Goal: Task Accomplishment & Management: Use online tool/utility

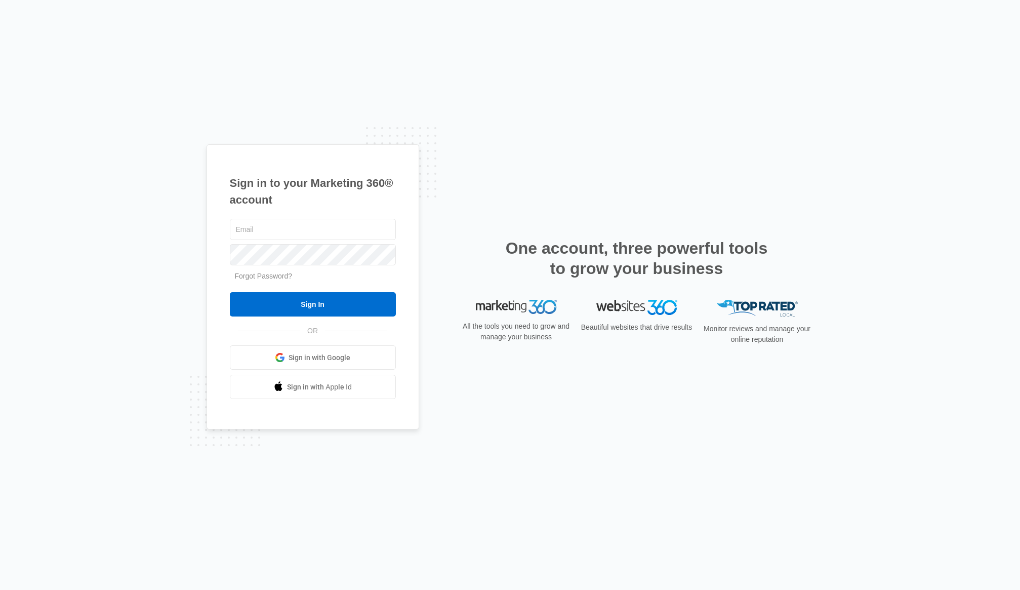
click at [439, 112] on div "Sign in to your Marketing 360® account Forgot Password? Sign In OR Sign in with…" at bounding box center [510, 295] width 1020 height 590
click at [298, 228] on input "text" at bounding box center [313, 229] width 166 height 21
type input "[PERSON_NAME][EMAIL_ADDRESS][PERSON_NAME][DOMAIN_NAME]"
click at [326, 308] on input "Sign In" at bounding box center [313, 304] width 166 height 24
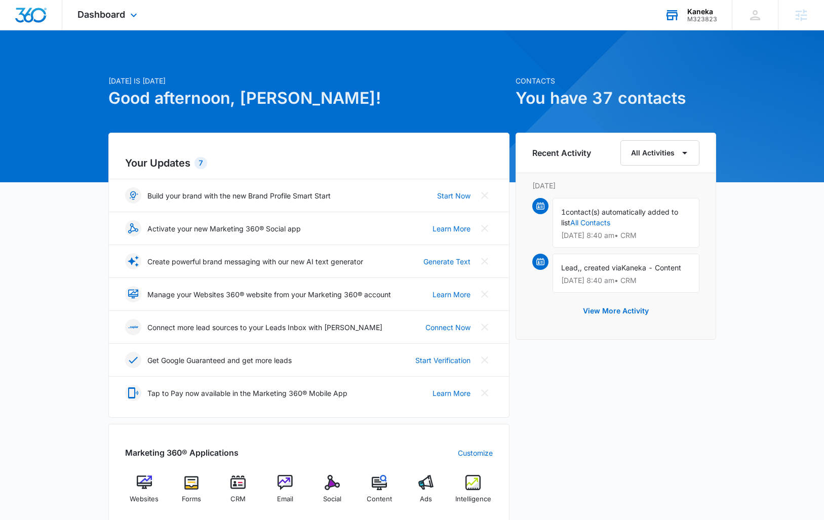
click at [702, 12] on div "Kaneka" at bounding box center [702, 12] width 30 height 8
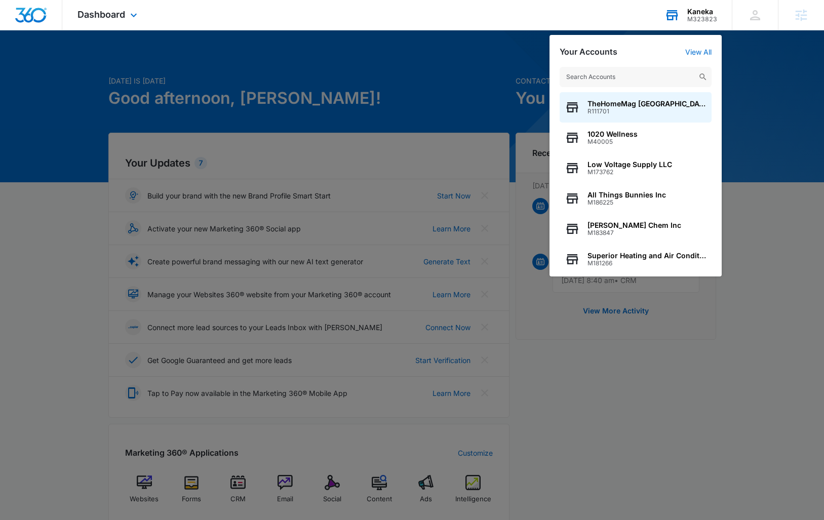
click at [611, 80] on input "text" at bounding box center [635, 77] width 152 height 20
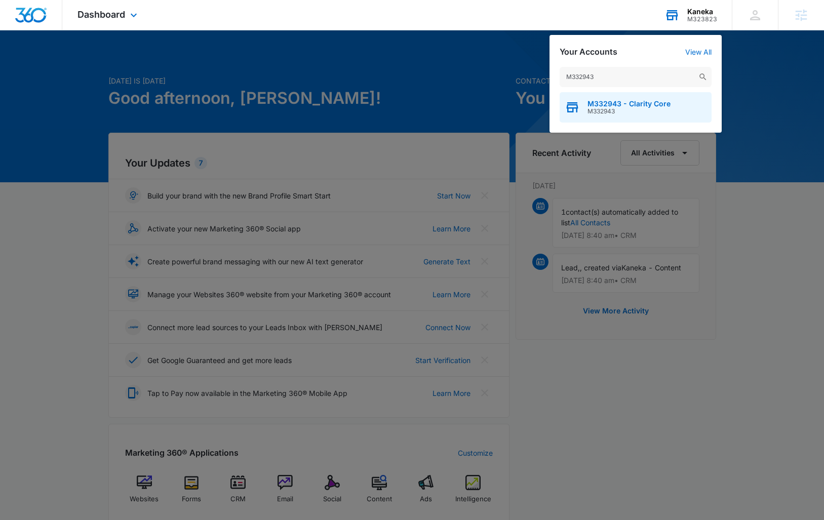
type input "M332943"
drag, startPoint x: 625, startPoint y: 100, endPoint x: 630, endPoint y: 98, distance: 5.7
click at [625, 100] on span "M332943 - Clarity Core" at bounding box center [628, 104] width 83 height 8
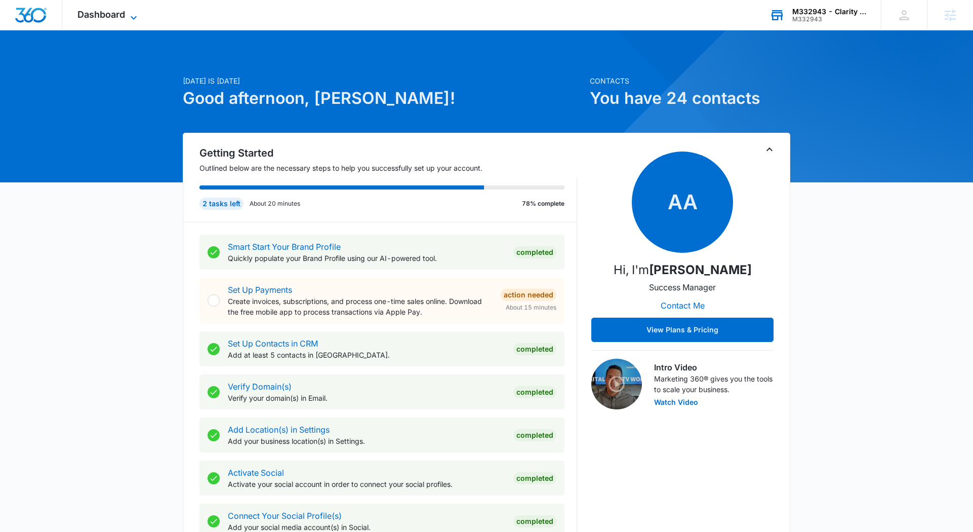
click at [124, 15] on span "Dashboard" at bounding box center [101, 14] width 48 height 11
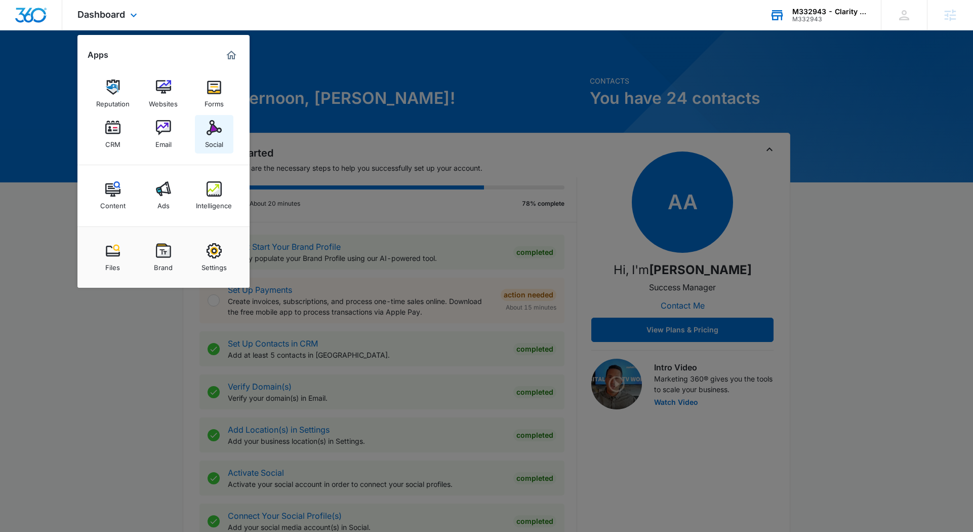
click at [207, 130] on img at bounding box center [214, 127] width 15 height 15
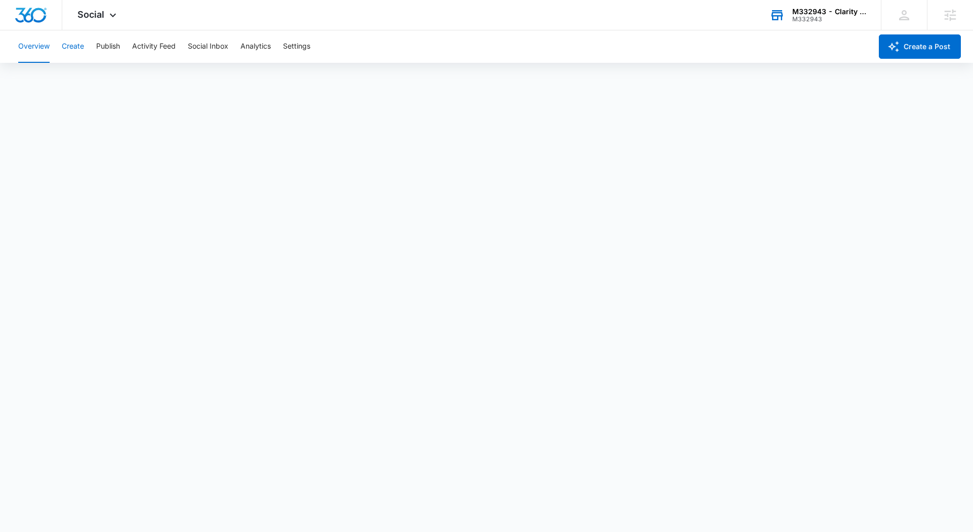
click at [78, 48] on button "Create" at bounding box center [73, 46] width 22 height 32
click at [108, 75] on button "Approvals" at bounding box center [99, 77] width 34 height 28
